Goal: Task Accomplishment & Management: Complete application form

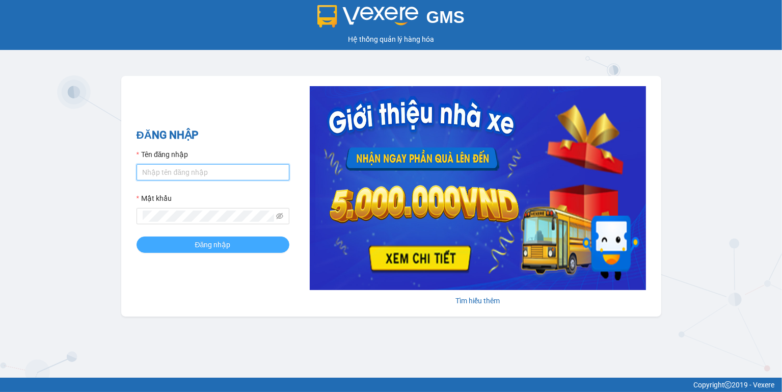
type input "ngoc.taithang"
click at [214, 247] on span "Đăng nhập" at bounding box center [213, 244] width 36 height 11
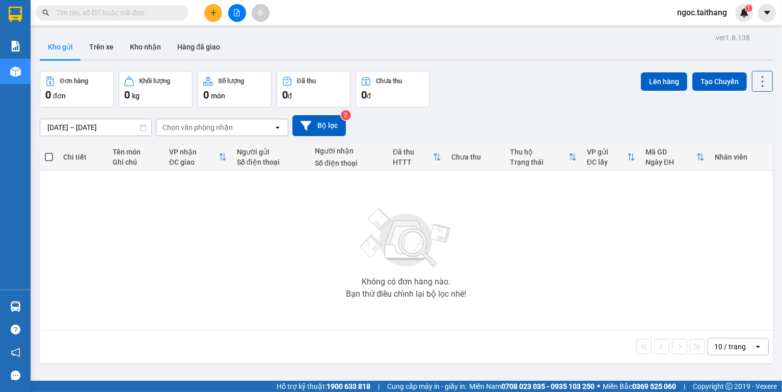
click at [215, 14] on icon "plus" at bounding box center [213, 12] width 7 height 7
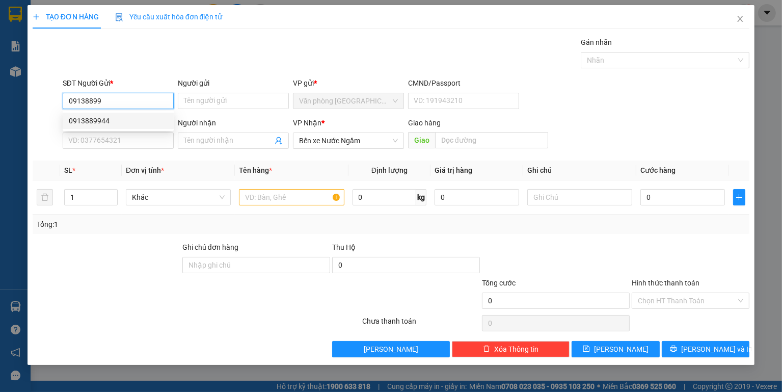
click at [93, 126] on div "0913889944" at bounding box center [118, 120] width 99 height 11
type input "0913889944"
type input "250.000"
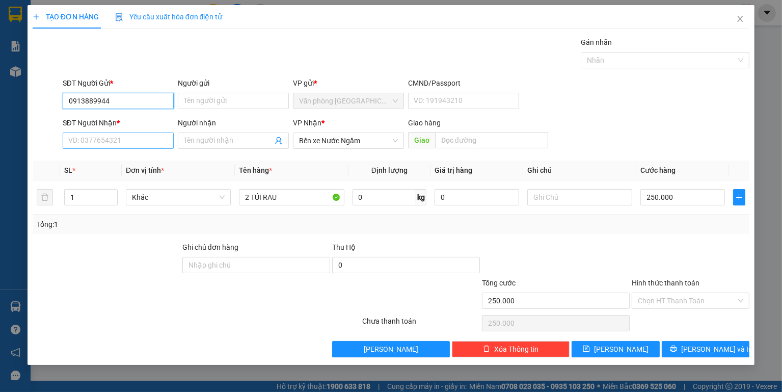
type input "0913889944"
click at [93, 136] on input "SĐT Người Nhận *" at bounding box center [118, 140] width 111 height 16
click at [90, 158] on div "0946030958" at bounding box center [118, 160] width 99 height 11
type input "0946030958"
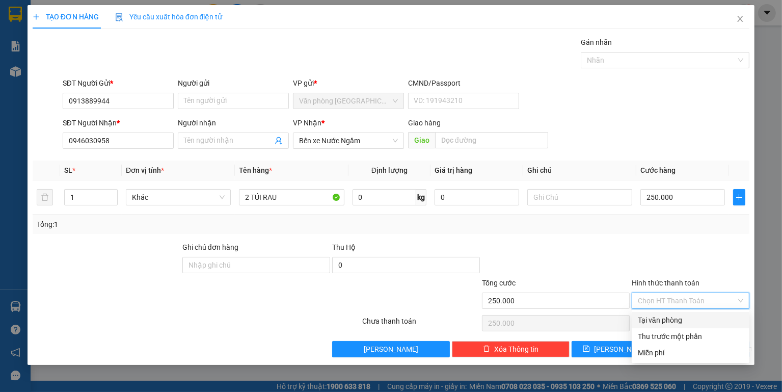
click at [726, 301] on input "Hình thức thanh toán" at bounding box center [687, 300] width 98 height 15
click at [667, 320] on div "Tại văn phòng" at bounding box center [690, 319] width 105 height 11
type input "0"
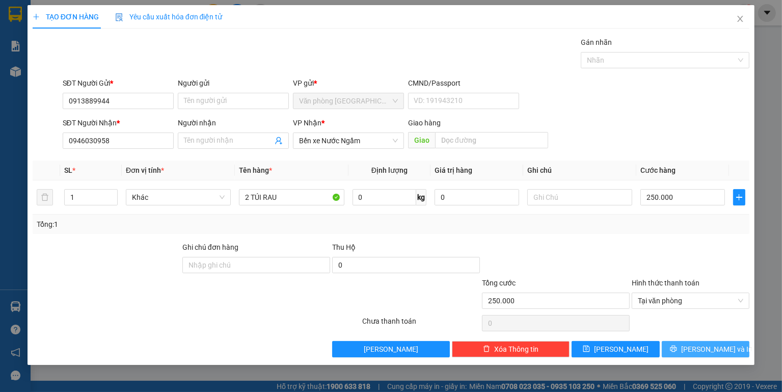
click at [684, 345] on button "[PERSON_NAME] và In" at bounding box center [706, 349] width 88 height 16
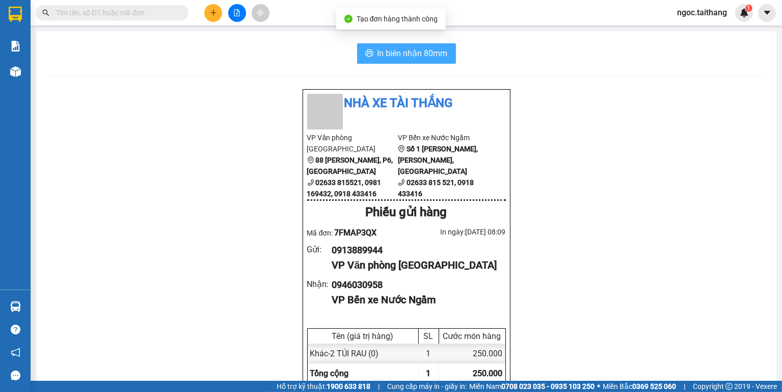
click at [420, 59] on span "In biên nhận 80mm" at bounding box center [413, 53] width 70 height 13
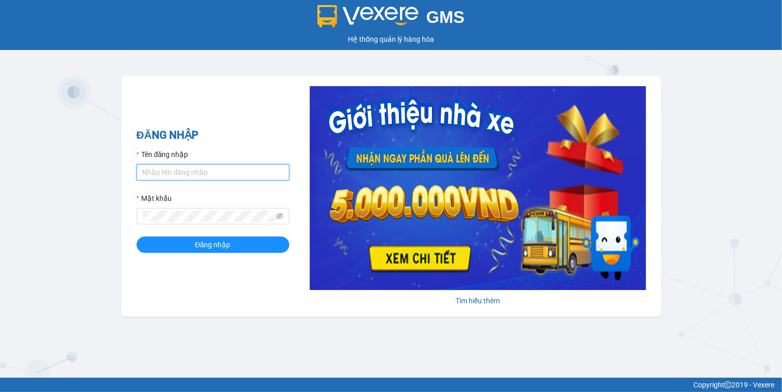
type input "ngoc.taithang"
click at [218, 233] on form "Tên đăng nhập ngoc.taithang Mật khẩu Đăng nhập" at bounding box center [213, 201] width 153 height 104
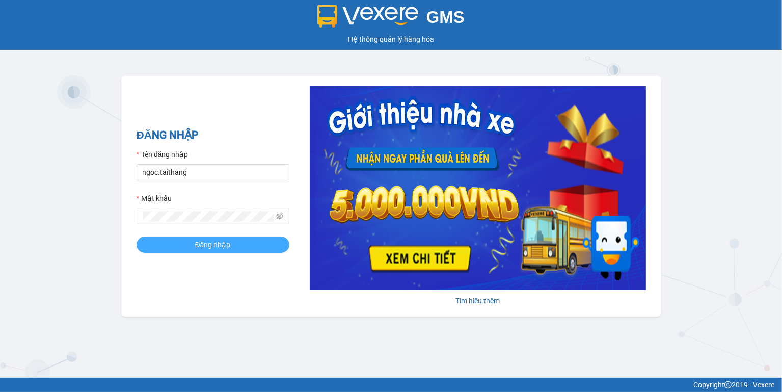
click at [218, 243] on span "Đăng nhập" at bounding box center [213, 244] width 36 height 11
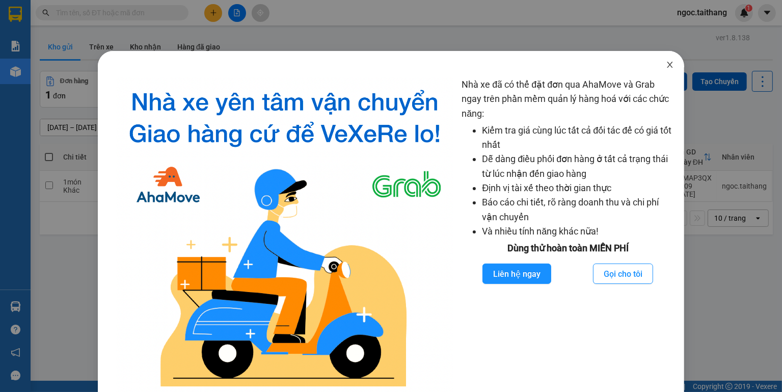
click at [668, 65] on icon "close" at bounding box center [670, 65] width 8 height 8
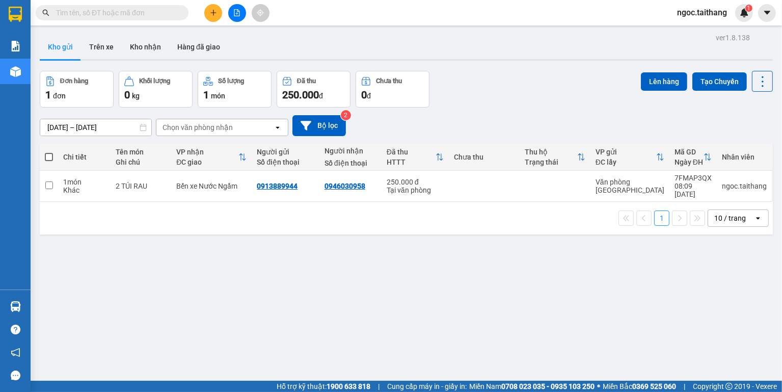
click at [73, 8] on input "text" at bounding box center [116, 12] width 120 height 11
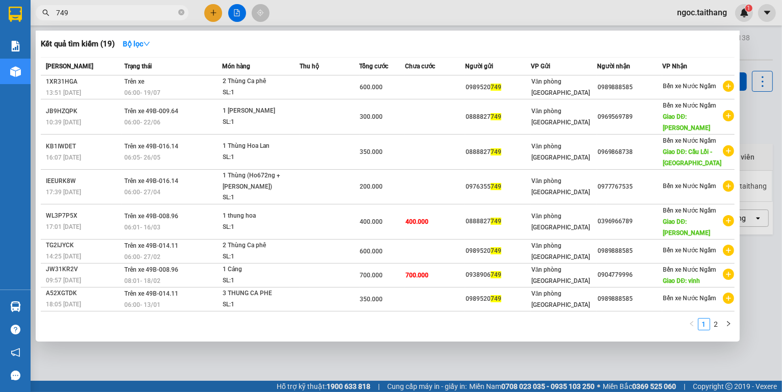
click at [106, 13] on input "749" at bounding box center [116, 12] width 120 height 11
type input "7"
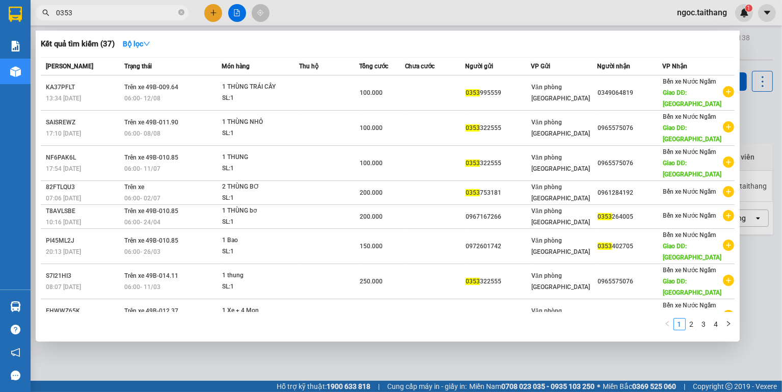
type input "0353"
click at [208, 7] on div at bounding box center [391, 196] width 782 height 392
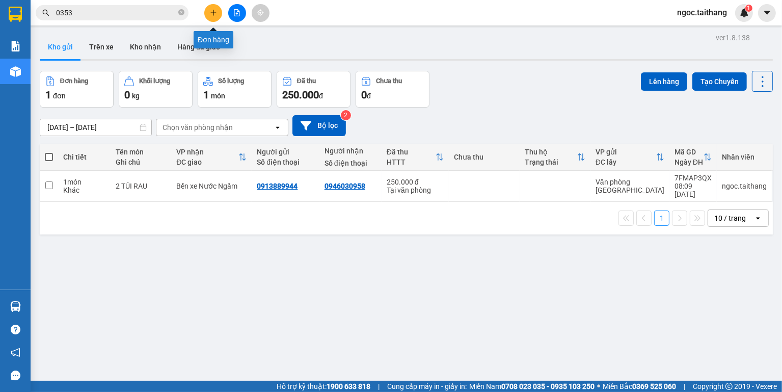
click at [216, 16] on button at bounding box center [213, 13] width 18 height 18
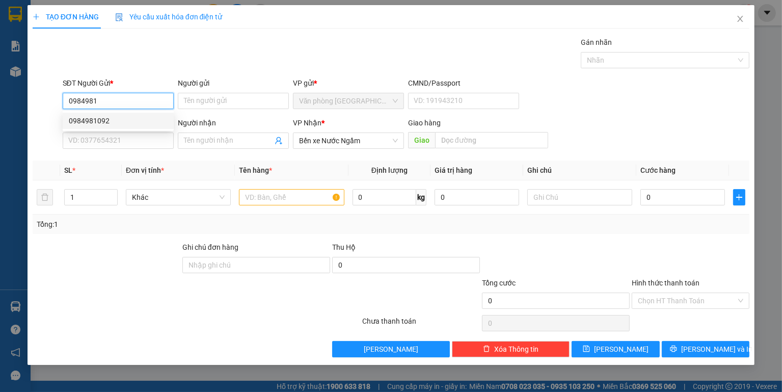
click at [105, 117] on div "0984981092" at bounding box center [118, 120] width 99 height 11
type input "0984981092"
type input "150.000"
type input "0984981092"
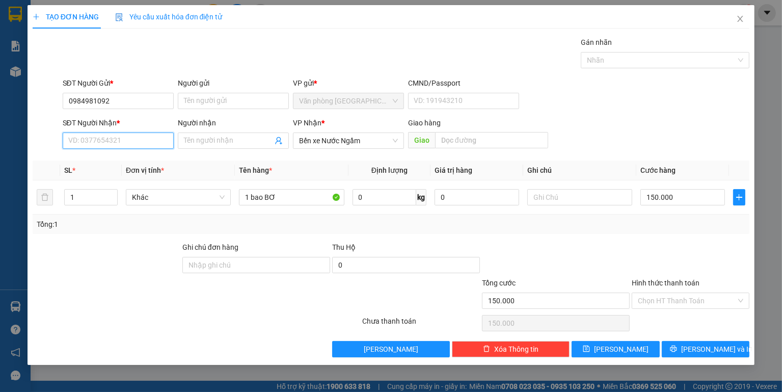
click at [102, 140] on input "SĐT Người Nhận *" at bounding box center [118, 140] width 111 height 16
click at [84, 141] on input "0329979388" at bounding box center [118, 140] width 111 height 16
type input "0325979388"
click at [95, 156] on div "0325979388" at bounding box center [118, 160] width 99 height 11
type input "Hà Tĩnh - MiMosa - Kỳ Anh"
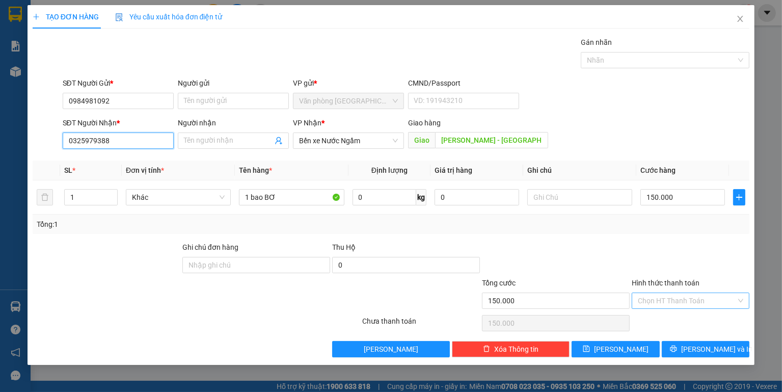
type input "0325979388"
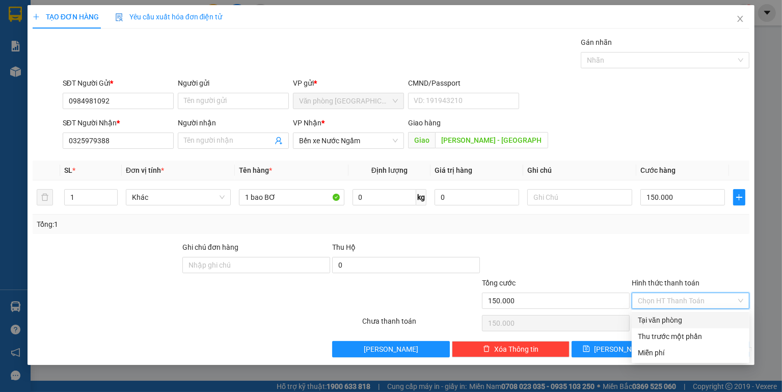
click at [682, 303] on input "Hình thức thanh toán" at bounding box center [687, 300] width 98 height 15
click at [667, 317] on div "Tại văn phòng" at bounding box center [690, 319] width 105 height 11
type input "0"
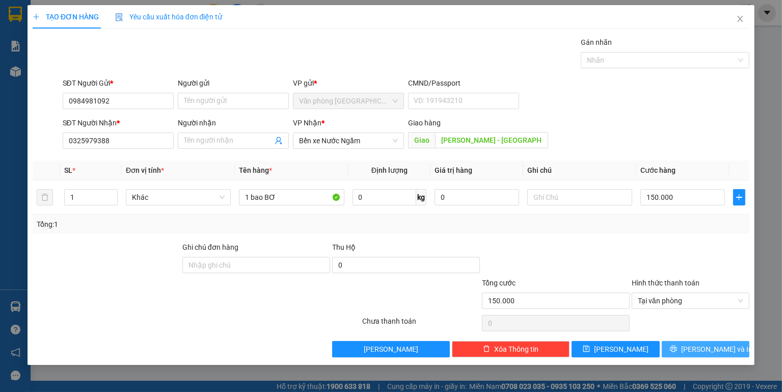
click at [677, 352] on icon "printer" at bounding box center [673, 348] width 7 height 7
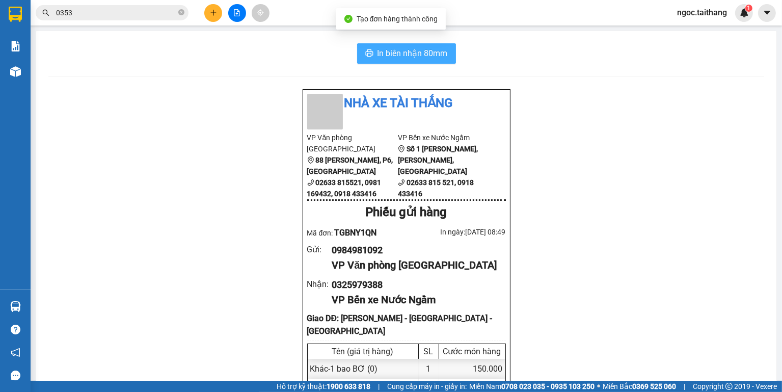
click at [427, 59] on span "In biên nhận 80mm" at bounding box center [413, 53] width 70 height 13
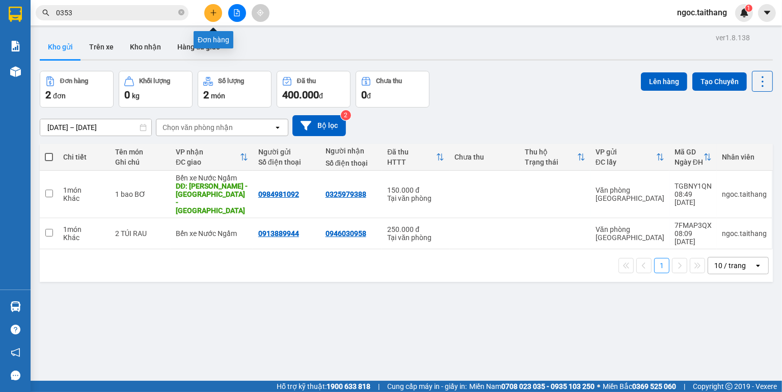
click at [214, 10] on icon "plus" at bounding box center [213, 12] width 7 height 7
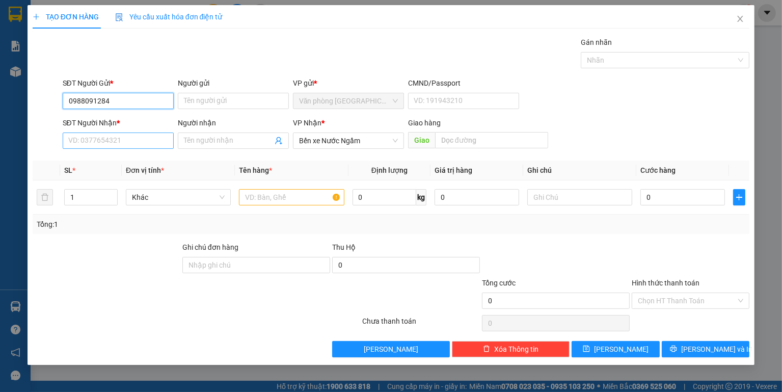
type input "0988091284"
click at [88, 132] on input "SĐT Người Nhận *" at bounding box center [118, 140] width 111 height 16
drag, startPoint x: 114, startPoint y: 104, endPoint x: 41, endPoint y: 104, distance: 72.9
click at [41, 104] on div "SĐT Người Gửi * 0988091284 0988091284 Người gửi Tên người gửi VP gửi * Văn phòn…" at bounding box center [392, 95] width 720 height 36
click at [79, 145] on input "SĐT Người Nhận *" at bounding box center [118, 140] width 111 height 16
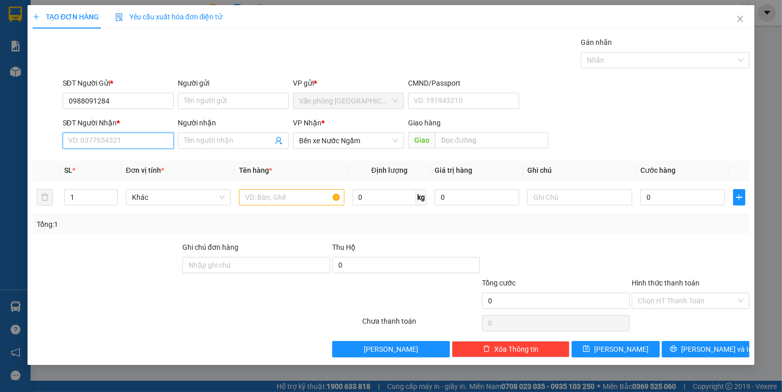
paste input "0988091284"
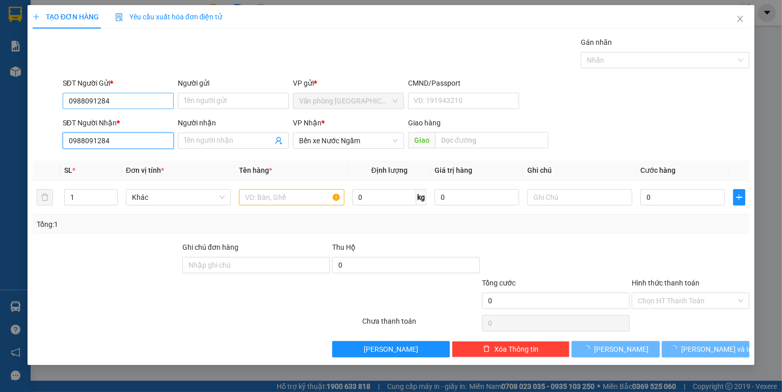
type input "0988091284"
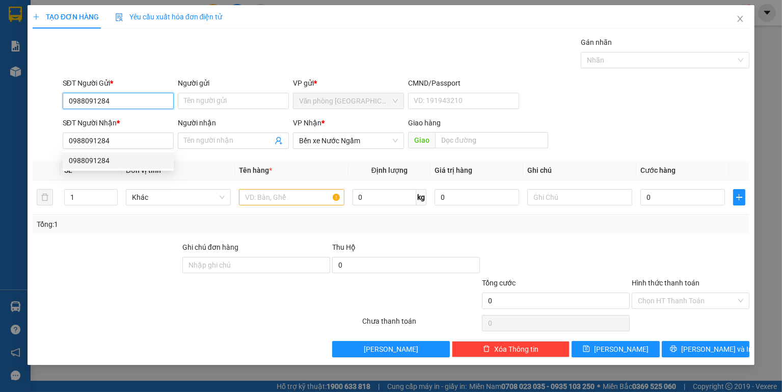
drag, startPoint x: 109, startPoint y: 101, endPoint x: 58, endPoint y: 96, distance: 51.3
click at [58, 96] on div "SĐT Người Gửi * 0988091284 0988091284 Người gửi Tên người gửi VP gửi * Văn phòn…" at bounding box center [392, 95] width 720 height 36
type input "0824913886"
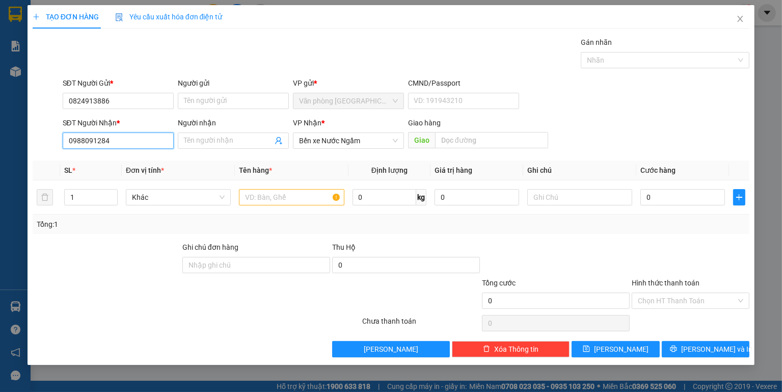
click at [104, 140] on input "0988091284" at bounding box center [118, 140] width 111 height 16
click at [266, 200] on input "text" at bounding box center [291, 197] width 105 height 16
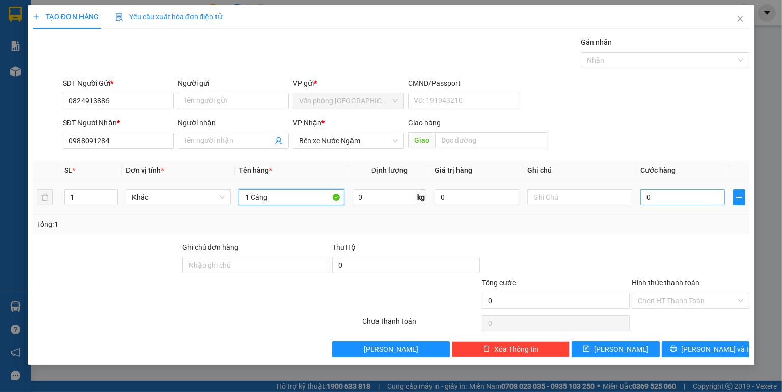
type input "1 Cảng"
click at [679, 199] on input "0" at bounding box center [683, 197] width 85 height 16
type input "6"
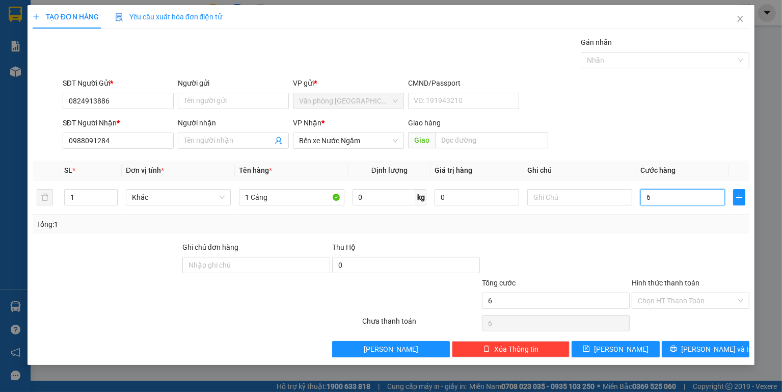
type input "65"
type input "650"
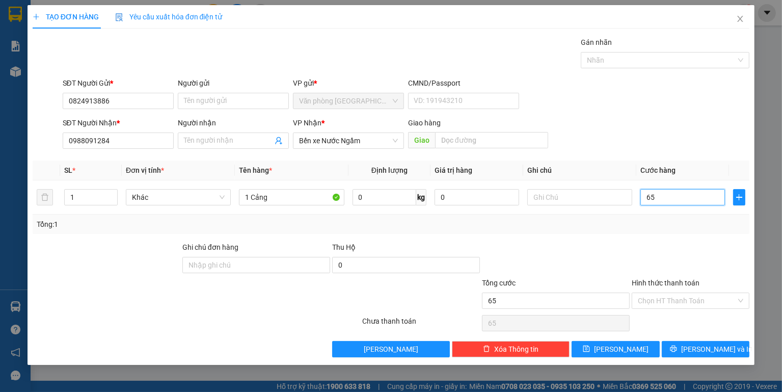
type input "650"
type input "6.500"
type input "65.000"
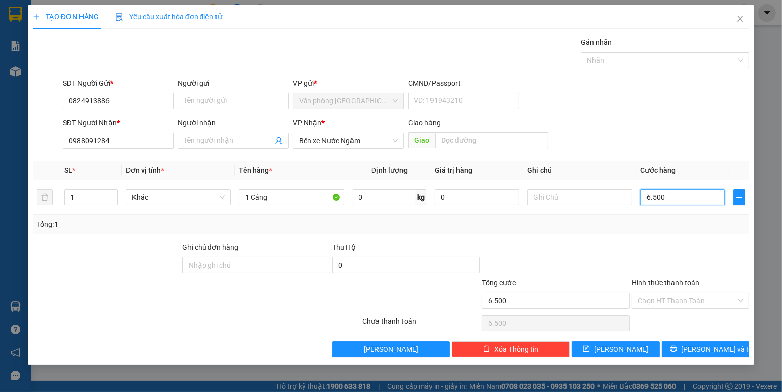
type input "65.000"
type input "650.000"
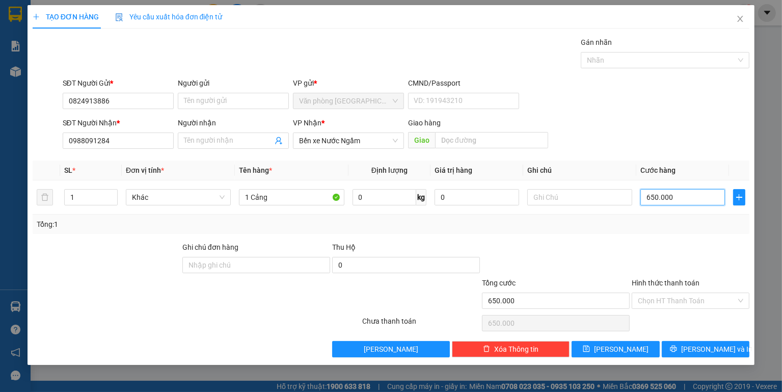
type input "65.000"
type input "6.500"
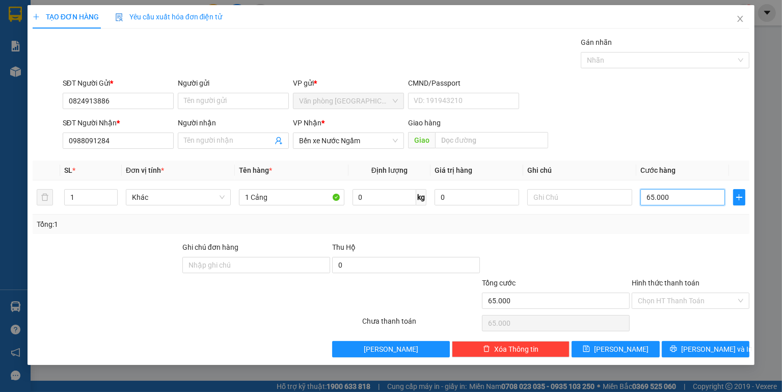
type input "6.500"
type input "650"
type input "65"
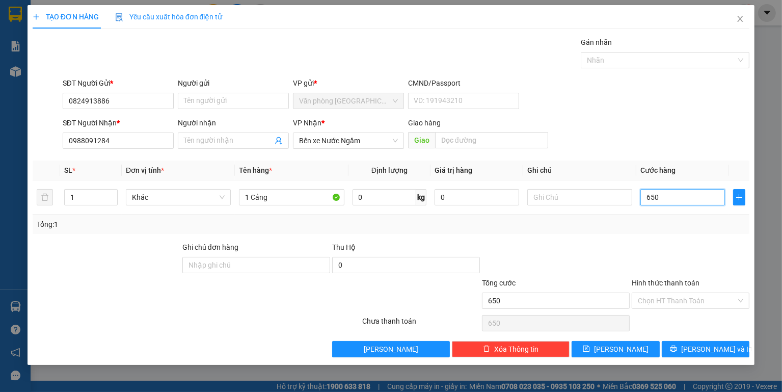
type input "65"
type input "6"
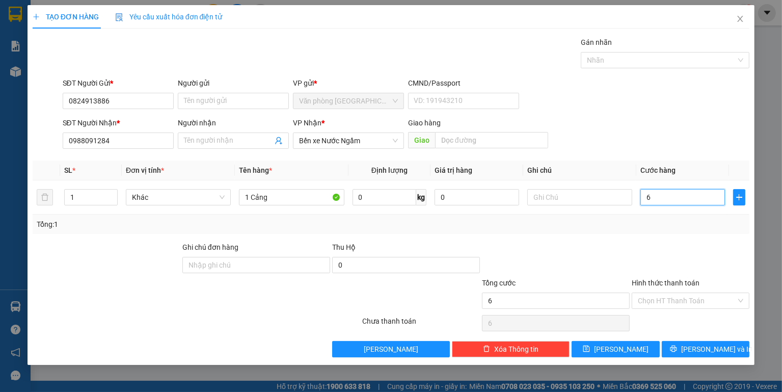
type input "60"
type input "600"
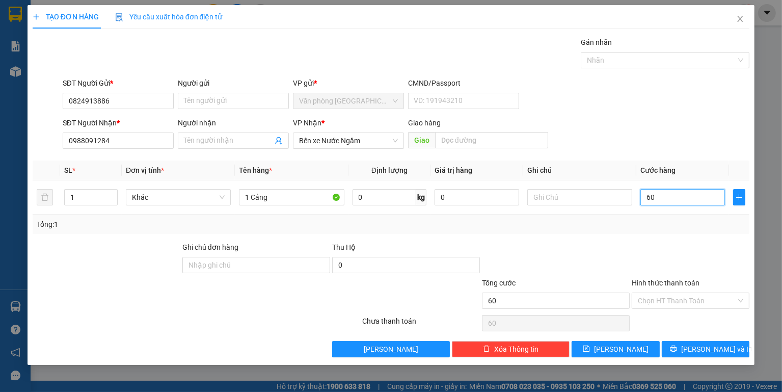
type input "600"
type input "6.000"
type input "60.000"
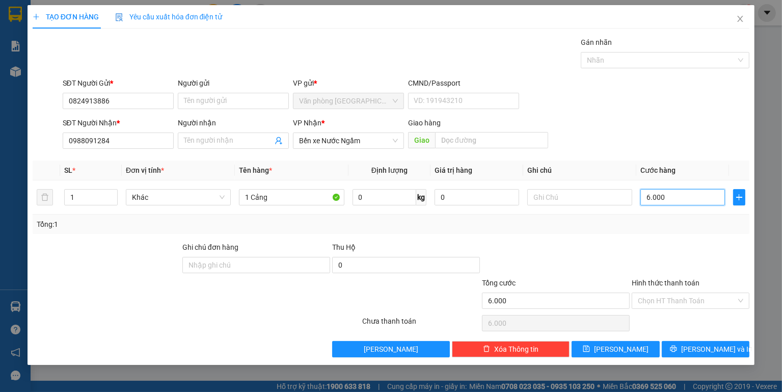
type input "60.000"
type input "600.000"
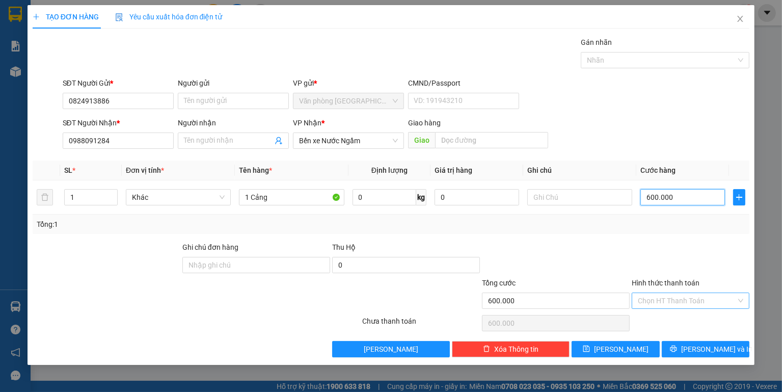
type input "600.000"
click at [661, 298] on input "Hình thức thanh toán" at bounding box center [687, 300] width 98 height 15
click at [661, 243] on div at bounding box center [691, 260] width 120 height 36
click at [705, 348] on span "[PERSON_NAME] và In" at bounding box center [716, 348] width 71 height 11
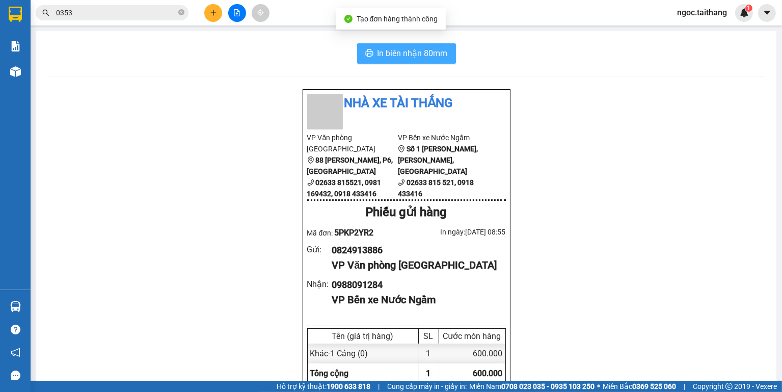
click at [418, 46] on button "In biên nhận 80mm" at bounding box center [406, 53] width 99 height 20
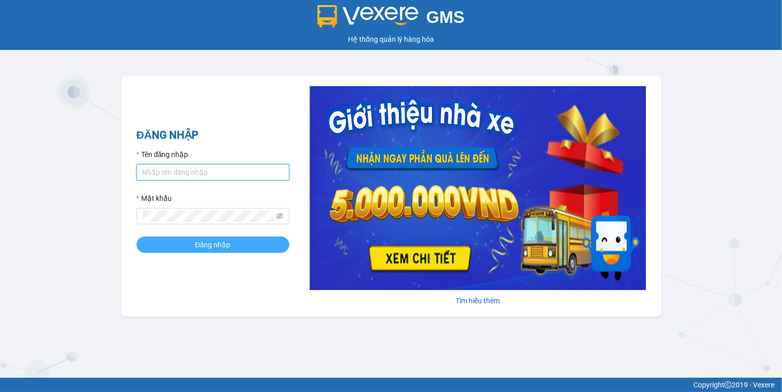
type input "ngoc.taithang"
click at [212, 245] on span "Đăng nhập" at bounding box center [213, 244] width 36 height 11
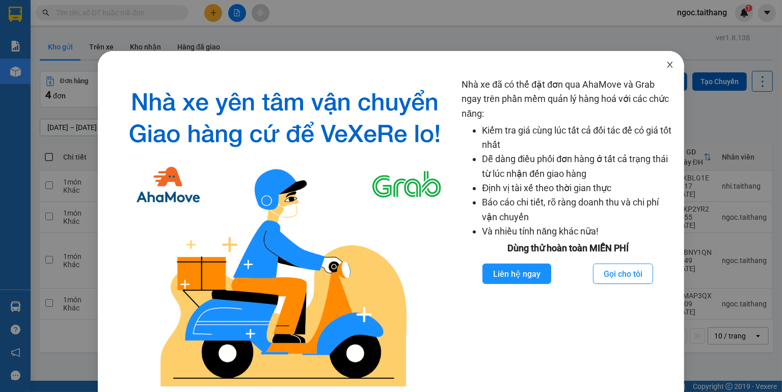
click at [667, 66] on icon "close" at bounding box center [670, 65] width 6 height 6
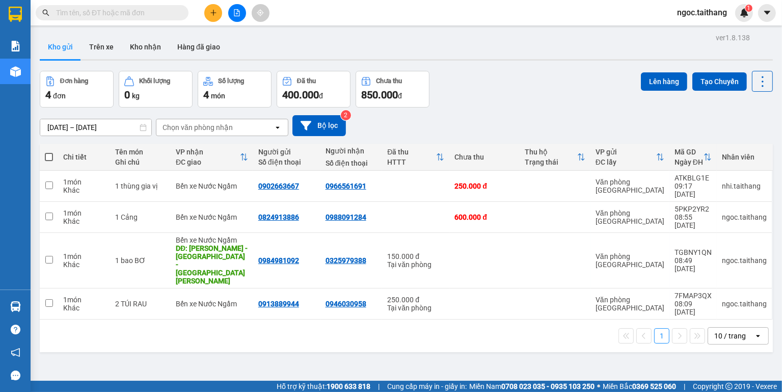
click at [102, 16] on input "text" at bounding box center [116, 12] width 120 height 11
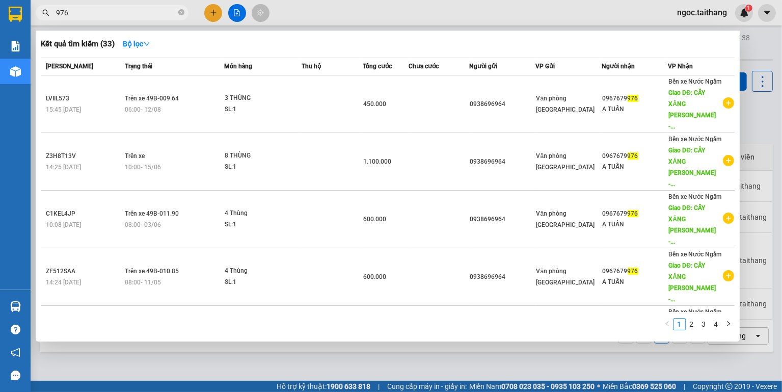
type input "976"
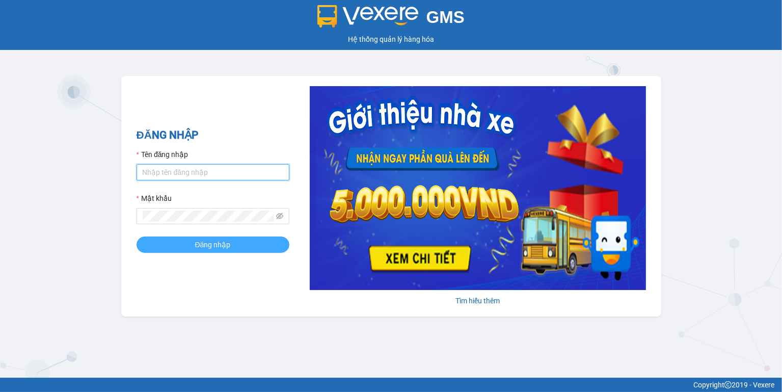
type input "ngoc.taithang"
click at [208, 249] on span "Đăng nhập" at bounding box center [213, 244] width 36 height 11
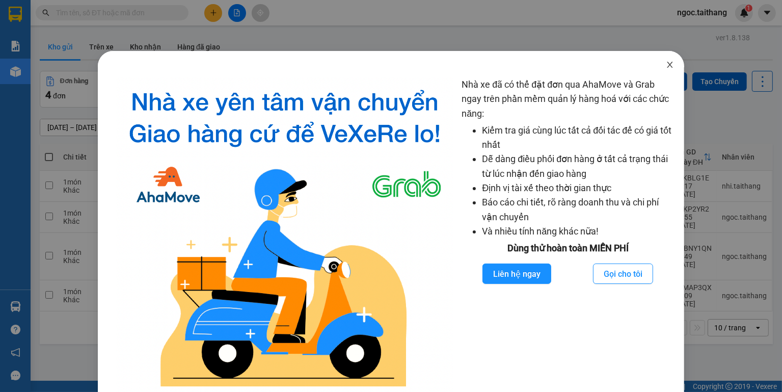
click at [667, 66] on icon "close" at bounding box center [670, 65] width 6 height 6
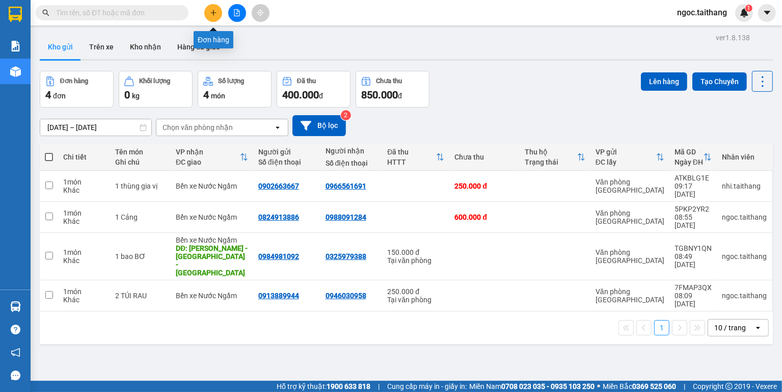
click at [212, 8] on button at bounding box center [213, 13] width 18 height 18
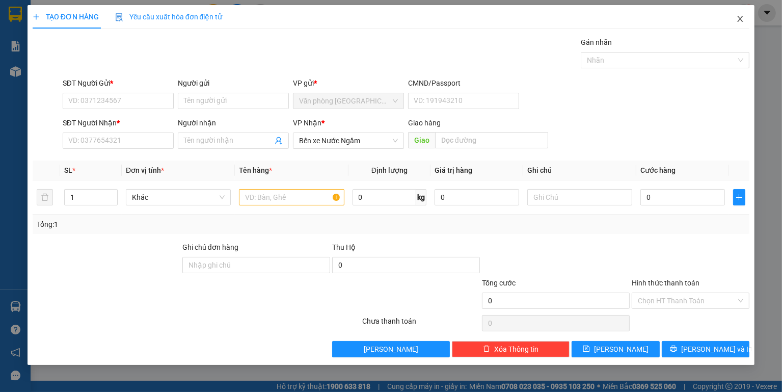
click at [740, 20] on icon "close" at bounding box center [741, 19] width 6 height 6
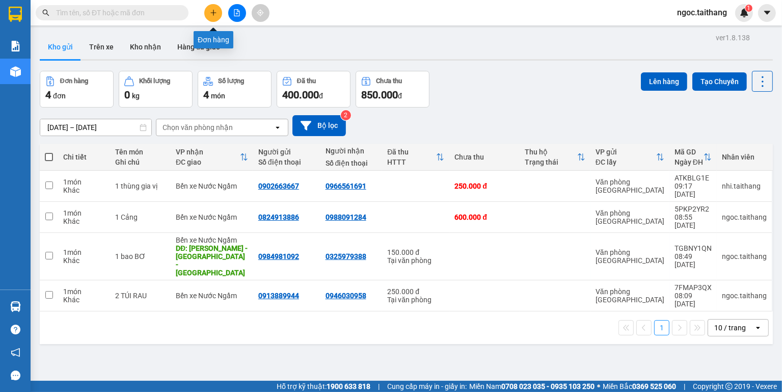
click at [211, 12] on icon "plus" at bounding box center [213, 12] width 6 height 1
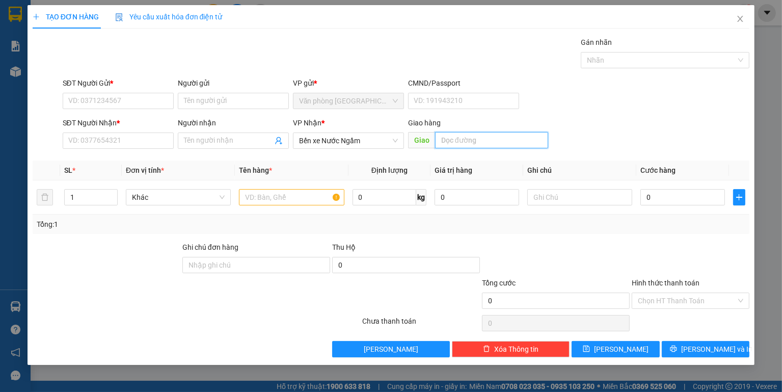
click at [469, 143] on input "text" at bounding box center [491, 140] width 113 height 16
click at [738, 14] on span "Close" at bounding box center [740, 19] width 29 height 29
